Goal: Information Seeking & Learning: Learn about a topic

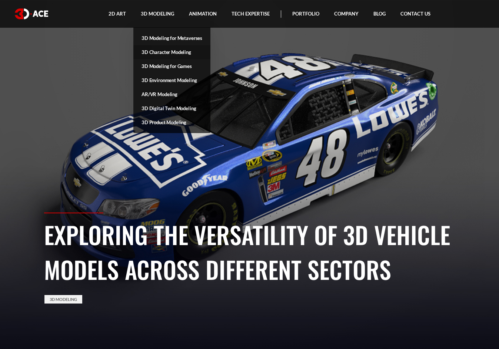
click at [160, 53] on link "3D Character Modeling" at bounding box center [171, 52] width 77 height 14
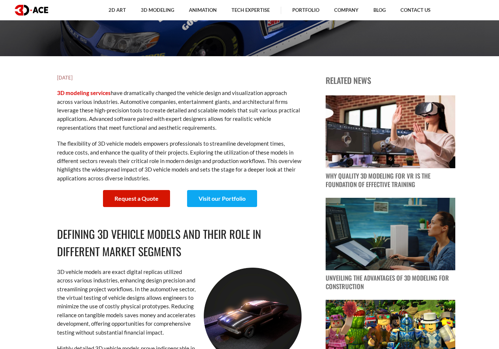
scroll to position [284, 0]
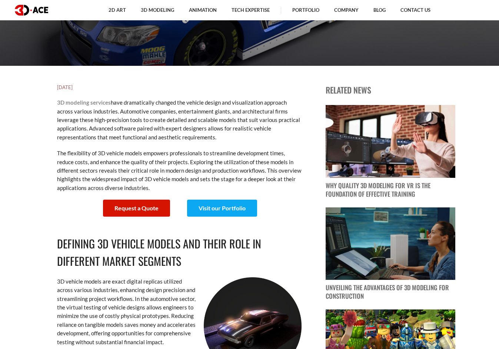
click at [95, 103] on link "3D modeling services" at bounding box center [84, 102] width 54 height 7
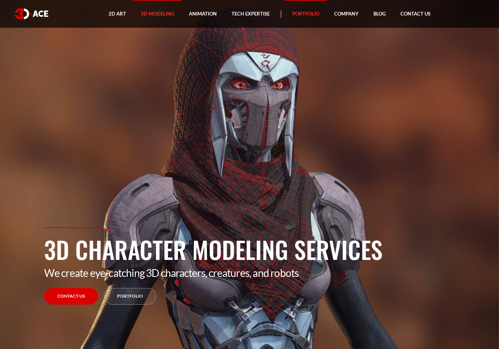
click at [302, 14] on link "Portfolio" at bounding box center [306, 14] width 42 height 28
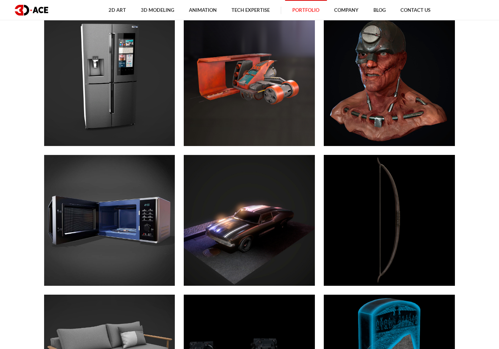
scroll to position [2284, 0]
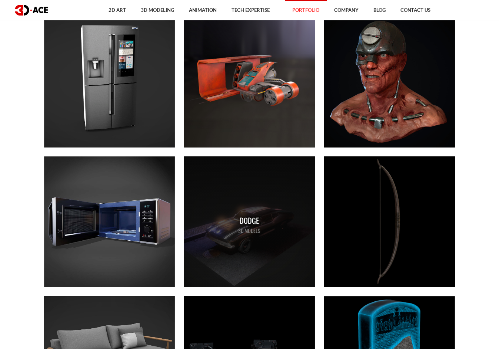
click at [240, 225] on p "Dodge" at bounding box center [249, 220] width 26 height 11
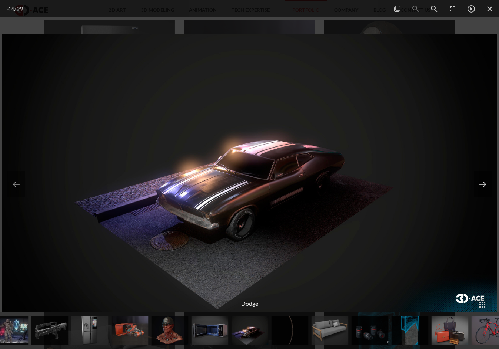
click at [482, 186] on button at bounding box center [482, 184] width 18 height 27
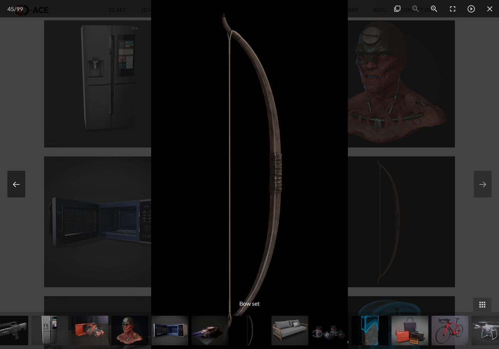
click at [16, 186] on button at bounding box center [16, 184] width 18 height 27
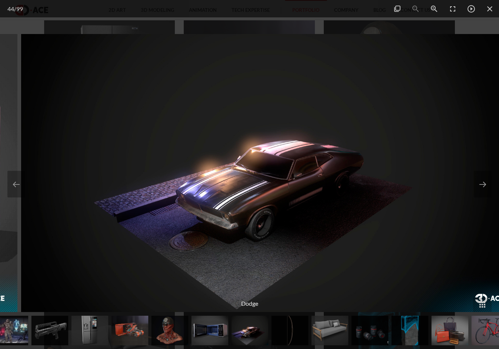
drag, startPoint x: 217, startPoint y: 201, endPoint x: 226, endPoint y: 188, distance: 15.6
click at [230, 187] on img at bounding box center [268, 173] width 495 height 278
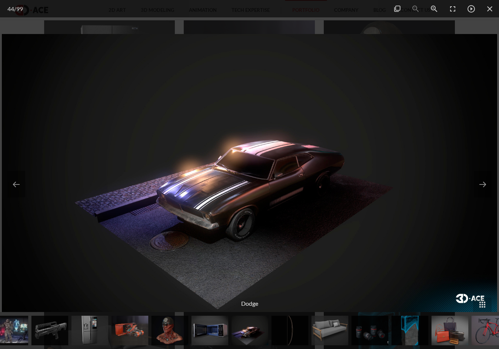
click at [223, 203] on img at bounding box center [249, 173] width 495 height 278
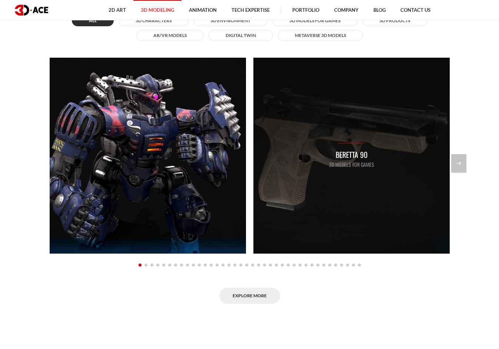
scroll to position [724, 0]
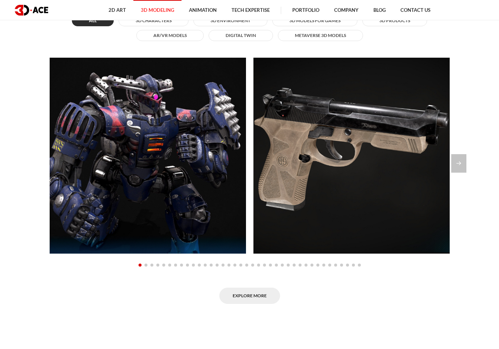
click at [241, 264] on span "Go to slide 18" at bounding box center [240, 265] width 3 height 3
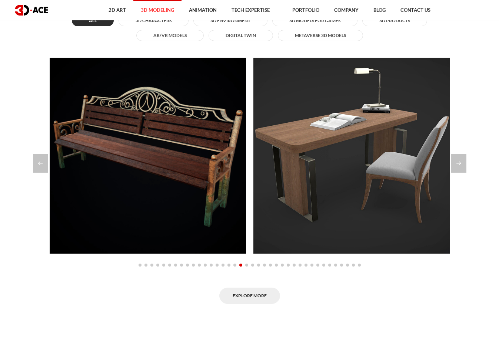
click at [204, 264] on span "Go to slide 12" at bounding box center [205, 265] width 3 height 3
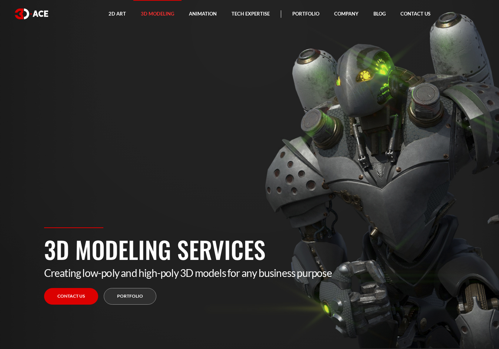
scroll to position [0, 0]
